Goal: Task Accomplishment & Management: Use online tool/utility

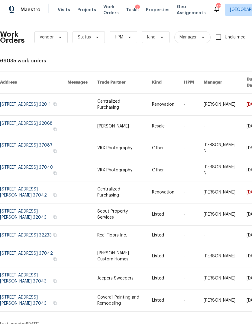
click at [61, 12] on span "Visits" at bounding box center [64, 10] width 12 height 6
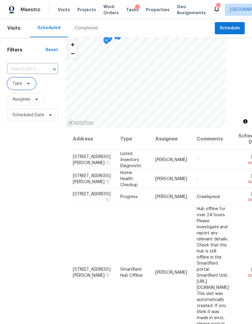
click at [27, 84] on icon at bounding box center [28, 83] width 5 height 5
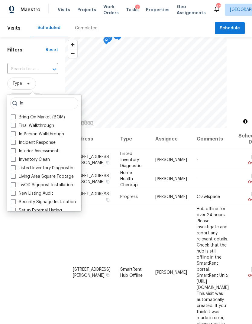
type input "In"
click at [49, 132] on label "In-Person Walkthrough" at bounding box center [37, 134] width 53 height 6
click at [15, 132] on input "In-Person Walkthrough" at bounding box center [13, 133] width 4 height 4
checkbox input "true"
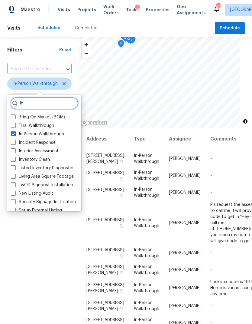
click at [38, 104] on input "In" at bounding box center [44, 103] width 68 height 12
type input "I"
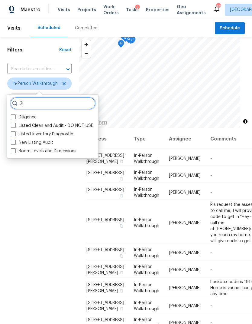
type input "Di"
click at [31, 118] on label "Diligence" at bounding box center [24, 117] width 26 height 6
click at [15, 118] on input "Diligence" at bounding box center [13, 116] width 4 height 4
checkbox input "true"
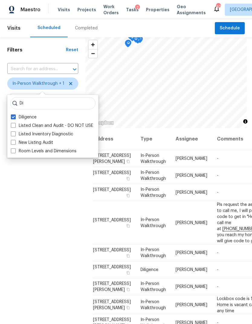
click at [31, 253] on div "Filters Reset ​ In-Person Walkthrough + 1 Assignee Scheduled Date" at bounding box center [43, 212] width 86 height 350
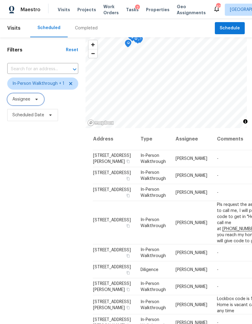
click at [40, 98] on span "Assignee" at bounding box center [25, 99] width 37 height 12
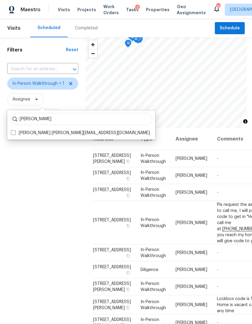
type input "[PERSON_NAME]"
click at [51, 135] on label "[PERSON_NAME] [PERSON_NAME][EMAIL_ADDRESS][DOMAIN_NAME]" at bounding box center [80, 133] width 139 height 6
click at [15, 134] on input "[PERSON_NAME] [PERSON_NAME][EMAIL_ADDRESS][DOMAIN_NAME]" at bounding box center [13, 132] width 4 height 4
checkbox input "true"
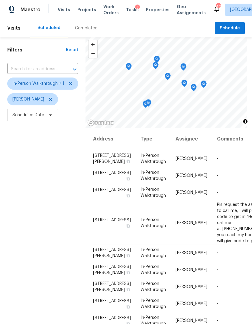
click at [57, 270] on div "Filters Reset ​ In-Person Walkthrough + 1 [PERSON_NAME] Scheduled Date" at bounding box center [43, 212] width 86 height 350
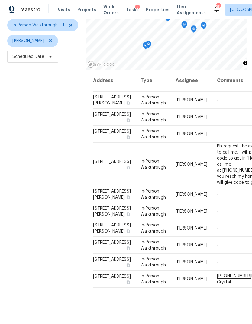
scroll to position [48, 0]
